Goal: Task Accomplishment & Management: Manage account settings

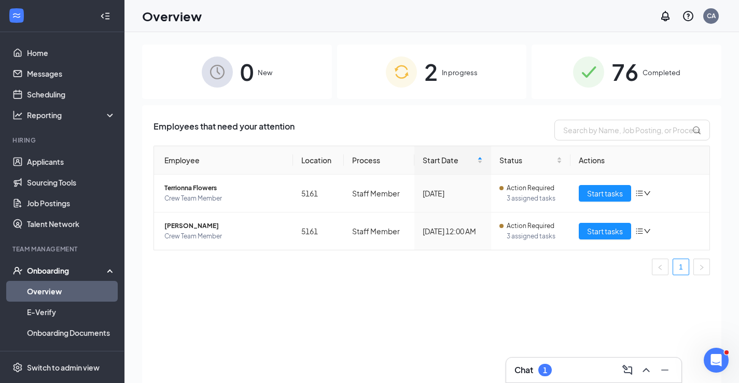
click at [565, 366] on div "Chat 1" at bounding box center [594, 370] width 159 height 17
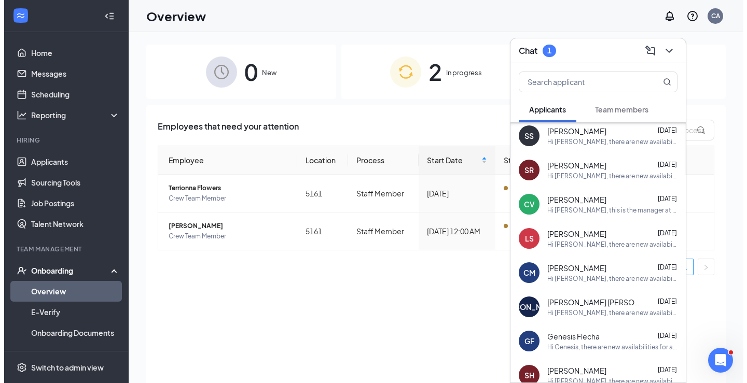
scroll to position [186, 0]
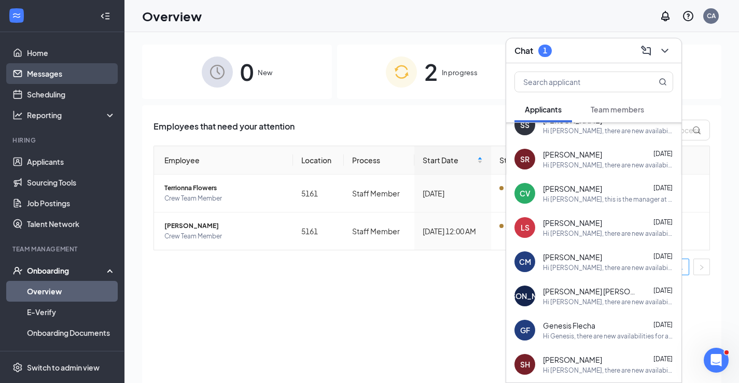
click at [44, 77] on link "Messages" at bounding box center [71, 73] width 89 height 21
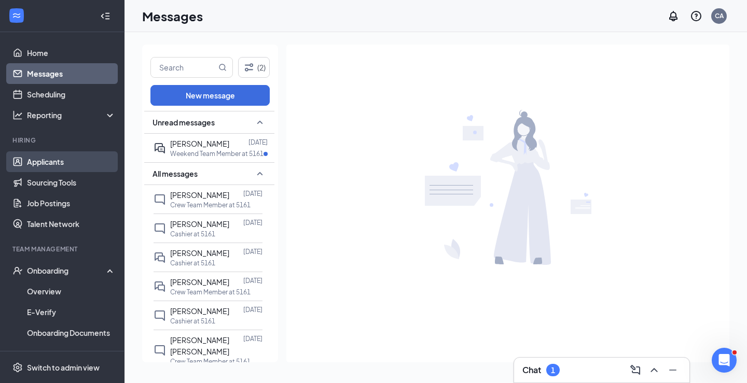
click at [33, 161] on link "Applicants" at bounding box center [71, 161] width 89 height 21
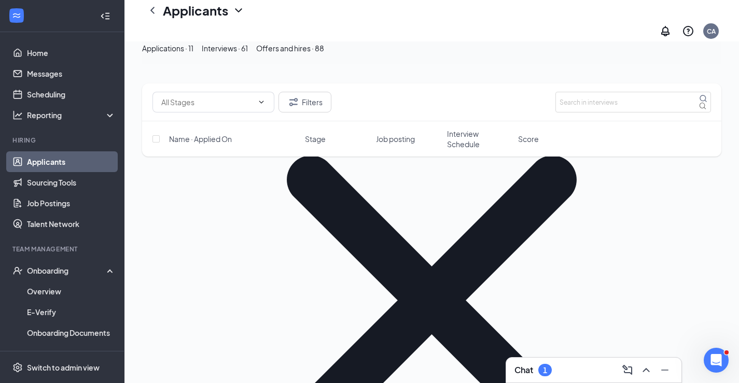
scroll to position [726, 0]
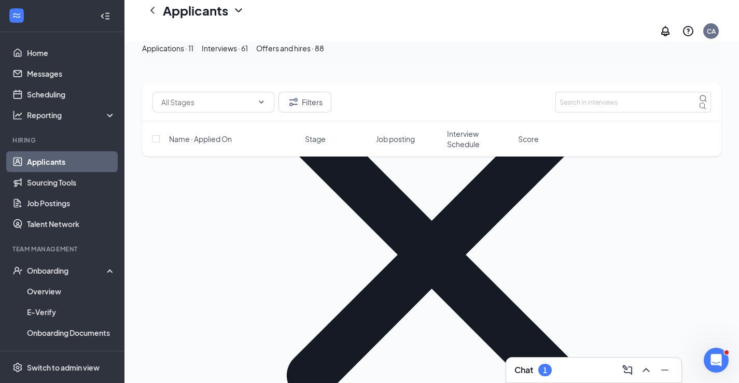
click at [194, 54] on div "Applications · 11" at bounding box center [167, 48] width 51 height 11
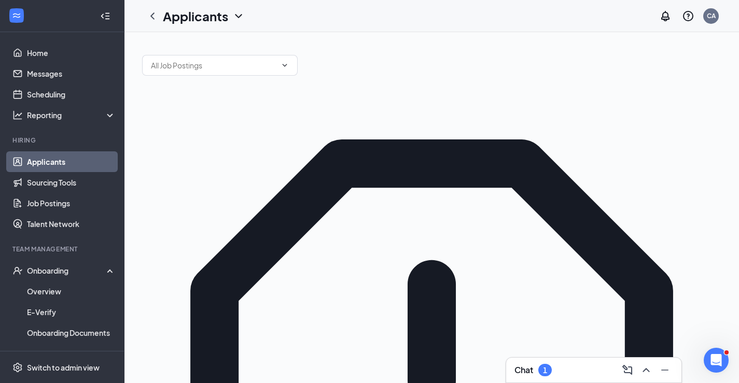
type input "[PERSON_NAME]"
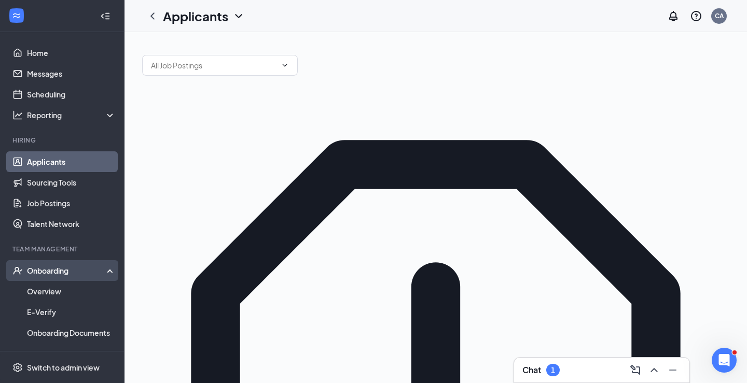
click at [47, 275] on div "Onboarding" at bounding box center [67, 271] width 80 height 10
click at [47, 277] on div "Onboarding" at bounding box center [62, 270] width 125 height 21
click at [47, 286] on link "Overview" at bounding box center [71, 291] width 89 height 21
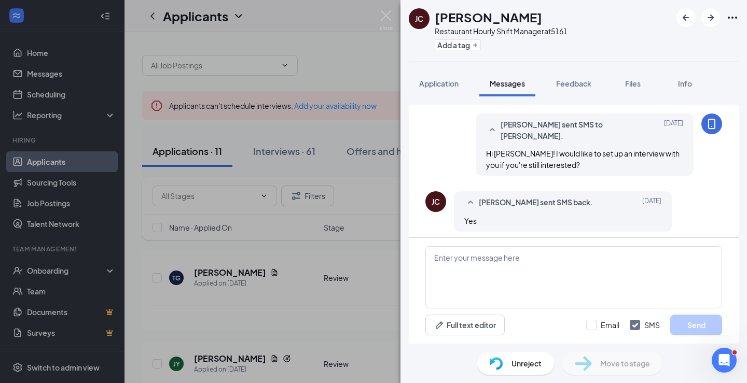
scroll to position [47, 0]
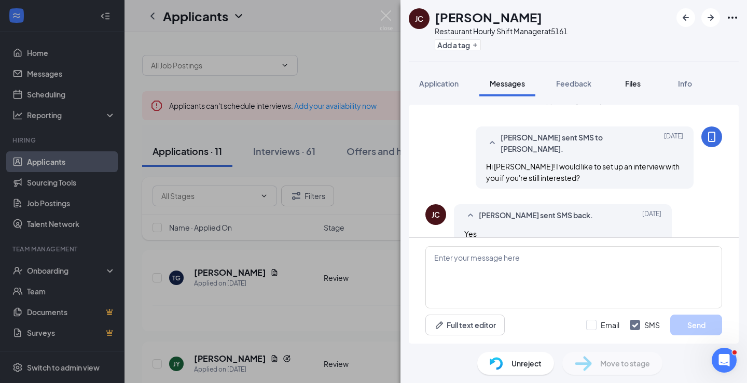
click at [622, 81] on button "Files" at bounding box center [633, 84] width 42 height 26
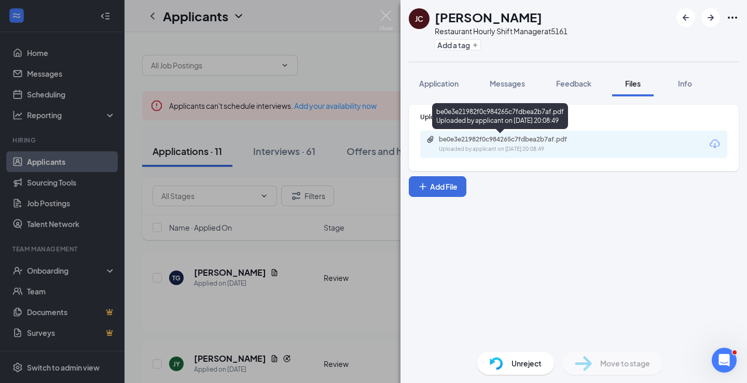
click at [507, 148] on div "Uploaded by applicant on Aug 22, 2025 at 20:08:49" at bounding box center [517, 149] width 156 height 8
